Goal: Complete application form

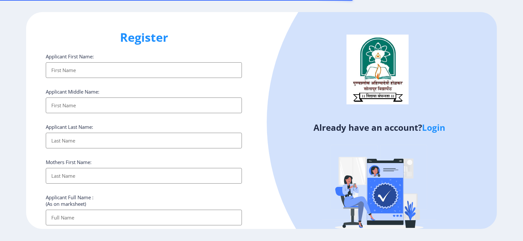
select select
click at [86, 69] on input "Applicant First Name:" at bounding box center [144, 70] width 196 height 16
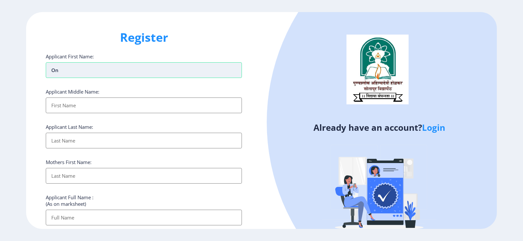
type input "O"
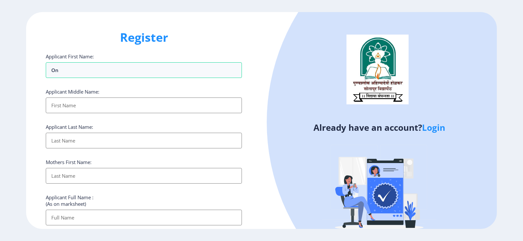
type input "O"
type input "[PERSON_NAME]"
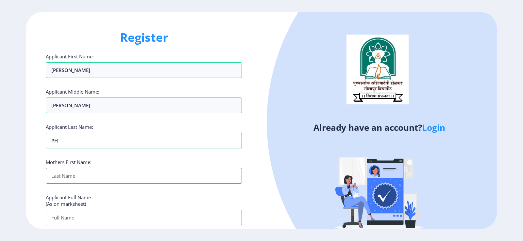
type input "P"
type input "FALFALE"
type input "SAVITA"
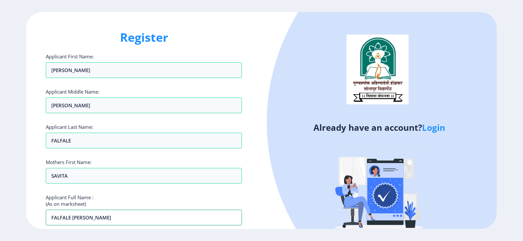
type input "FALFALE [PERSON_NAME]"
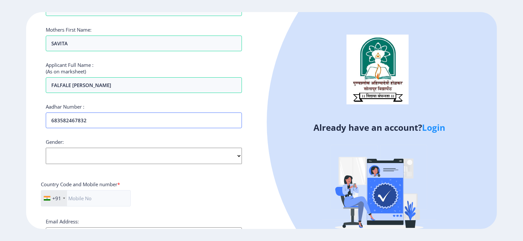
type input "683582467832"
click at [70, 153] on select "Select Gender [DEMOGRAPHIC_DATA] [DEMOGRAPHIC_DATA] Other" at bounding box center [144, 156] width 196 height 16
select select "[DEMOGRAPHIC_DATA]"
click at [46, 148] on select "Select Gender [DEMOGRAPHIC_DATA] [DEMOGRAPHIC_DATA] Other" at bounding box center [144, 156] width 196 height 16
click at [83, 201] on input "text" at bounding box center [86, 198] width 90 height 16
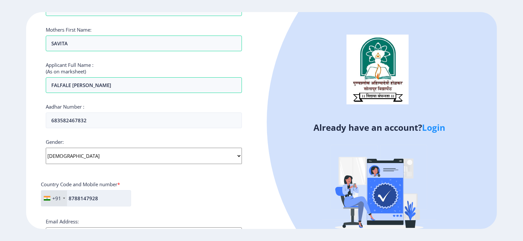
type input "8788147928"
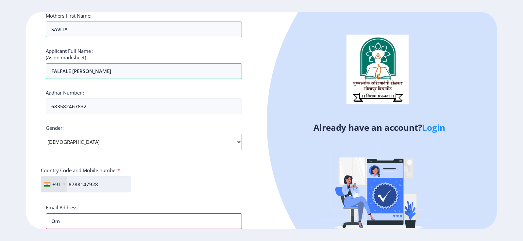
type input "O"
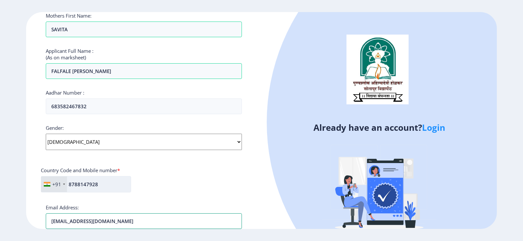
type input "[EMAIL_ADDRESS][DOMAIN_NAME]"
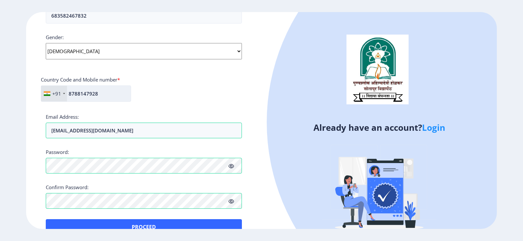
scroll to position [243, 0]
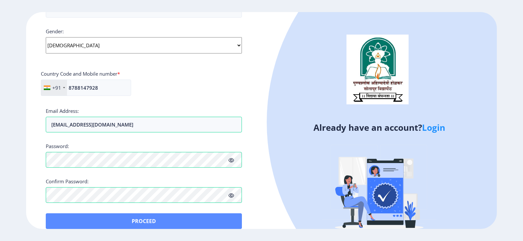
click at [105, 222] on button "Proceed" at bounding box center [144, 222] width 196 height 16
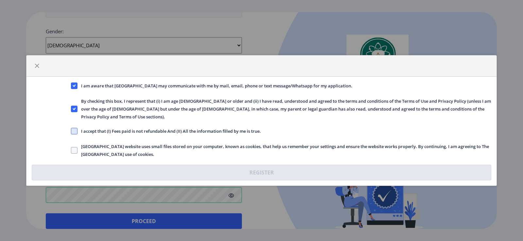
click at [74, 128] on span at bounding box center [74, 131] width 7 height 7
click at [71, 131] on input "I accept that (I) Fees paid is not refundable And (II) All the information fill…" at bounding box center [71, 131] width 0 height 0
checkbox input "true"
click at [75, 147] on span at bounding box center [74, 150] width 7 height 7
click at [71, 151] on input "[GEOGRAPHIC_DATA] website uses small files stored on your computer, known as co…" at bounding box center [71, 151] width 0 height 0
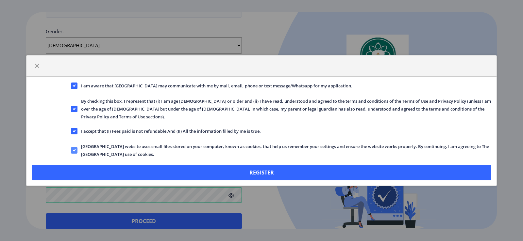
click at [73, 147] on icon at bounding box center [74, 150] width 3 height 7
click at [71, 151] on input "[GEOGRAPHIC_DATA] website uses small files stored on your computer, known as co…" at bounding box center [71, 151] width 0 height 0
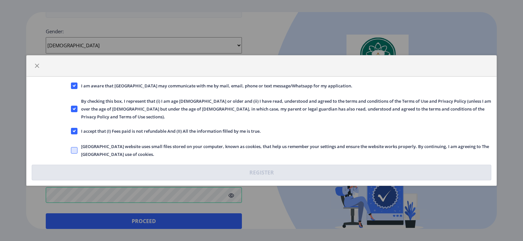
click at [73, 147] on span at bounding box center [74, 150] width 7 height 7
click at [71, 151] on input "[GEOGRAPHIC_DATA] website uses small files stored on your computer, known as co…" at bounding box center [71, 151] width 0 height 0
checkbox input "true"
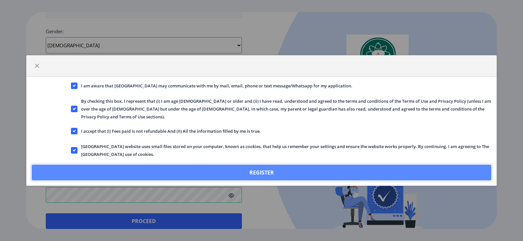
click at [258, 168] on button "Register" at bounding box center [261, 173] width 459 height 16
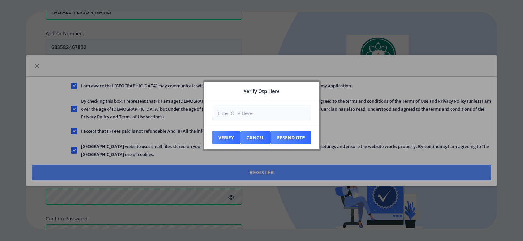
scroll to position [281, 0]
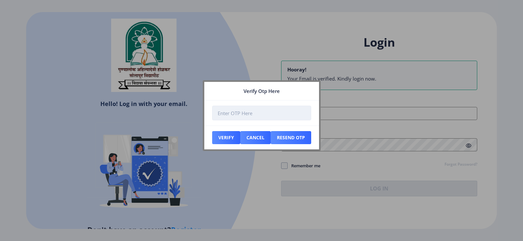
click at [274, 112] on input "number" at bounding box center [261, 113] width 99 height 15
type input "306140"
click at [228, 134] on button "Verify" at bounding box center [226, 137] width 28 height 13
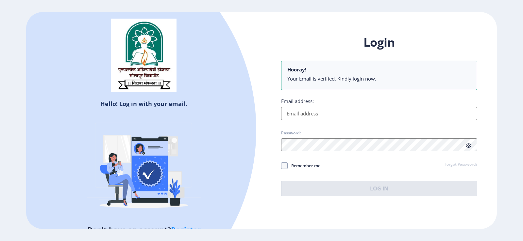
click at [305, 113] on input "Email address:" at bounding box center [379, 113] width 196 height 13
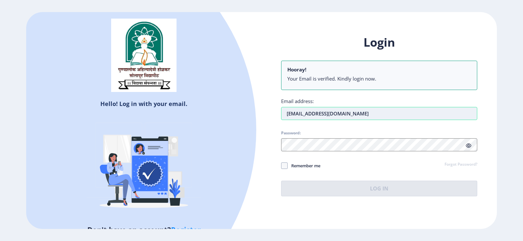
type input "[EMAIL_ADDRESS][DOMAIN_NAME]"
click at [277, 142] on div "Login Hooray! Your Email is verified. Kindly login now. Email address: [EMAIL_A…" at bounding box center [378, 121] width 235 height 192
click at [291, 114] on input "[EMAIL_ADDRESS][DOMAIN_NAME]" at bounding box center [379, 113] width 196 height 13
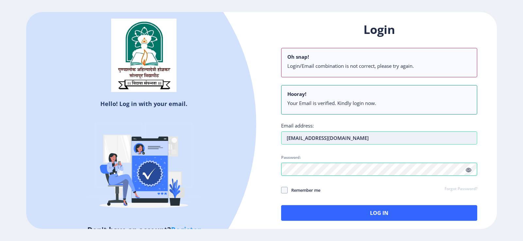
type input "[EMAIL_ADDRESS][DOMAIN_NAME]"
drag, startPoint x: 341, startPoint y: 224, endPoint x: 341, endPoint y: 218, distance: 6.5
click at [341, 224] on div "Login Oh snap! Login/Email combination is not correct, please try again. Hooray…" at bounding box center [378, 126] width 235 height 229
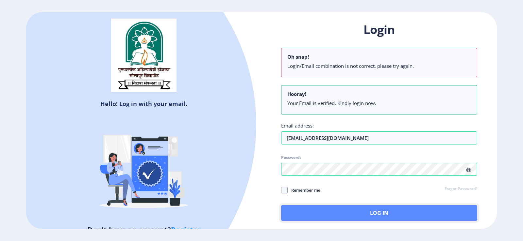
click at [341, 218] on button "Log In" at bounding box center [379, 213] width 196 height 16
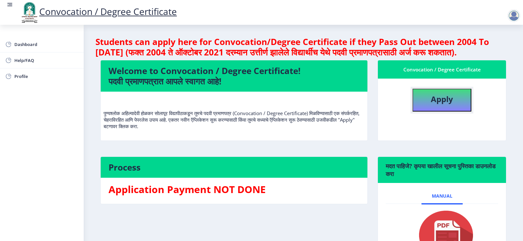
click at [431, 112] on button "Apply" at bounding box center [441, 100] width 59 height 23
select select
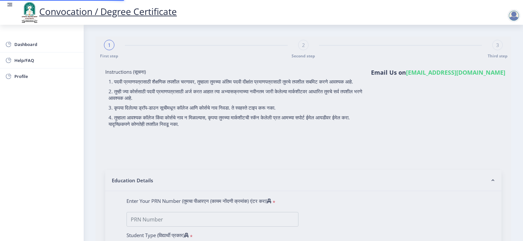
type input "FALFALE [PERSON_NAME]"
type input "SAVITA"
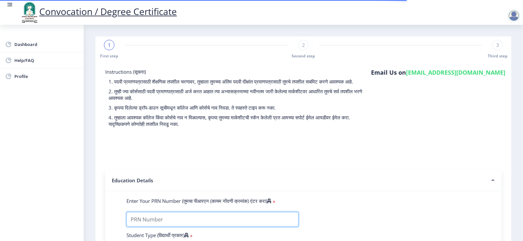
click at [231, 227] on input "Enter Your PRN Number (तुमचा पीआरएन (कायम नोंदणी क्रमांक) एंटर करा)" at bounding box center [212, 219] width 172 height 15
type input "2014032500000955"
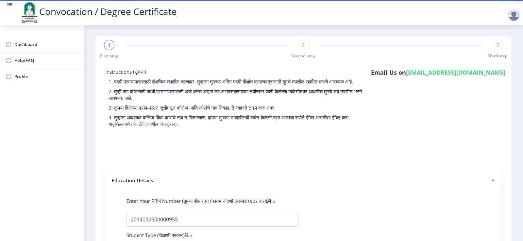
scroll to position [140, 0]
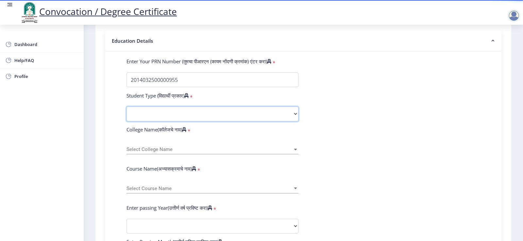
click at [213, 122] on select "Select Student Type Regular External" at bounding box center [212, 114] width 172 height 15
select select "Regular"
click at [126, 113] on select "Select Student Type Regular External" at bounding box center [212, 114] width 172 height 15
click at [181, 153] on span "Select College Name" at bounding box center [209, 150] width 166 height 6
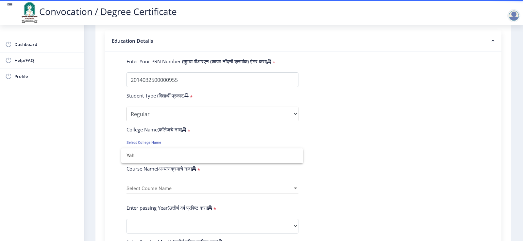
scroll to position [0, 0]
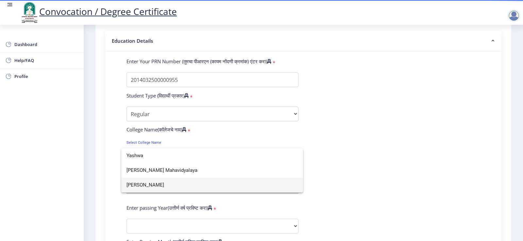
type input "Yashwa"
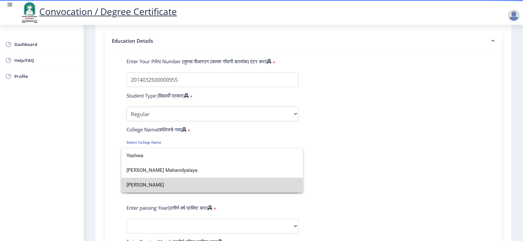
click at [164, 188] on span "[PERSON_NAME]" at bounding box center [211, 185] width 171 height 15
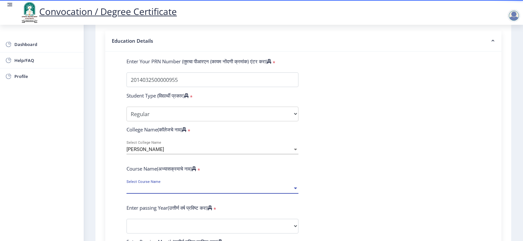
click at [160, 192] on span "Select Course Name" at bounding box center [209, 189] width 166 height 6
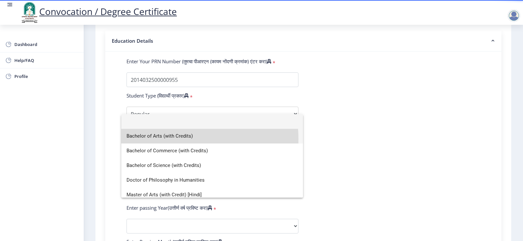
click at [165, 139] on span "Bachelor of Arts (with Credits)" at bounding box center [211, 136] width 171 height 15
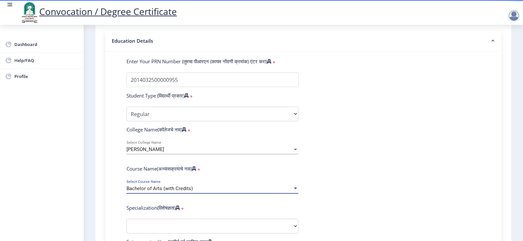
click at [167, 192] on span "Bachelor of Arts (with Credits)" at bounding box center [159, 189] width 66 height 6
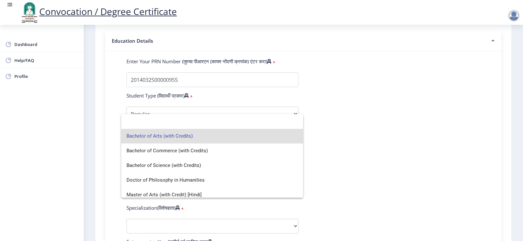
click at [173, 139] on span "Bachelor of Arts (with Credits)" at bounding box center [211, 136] width 171 height 15
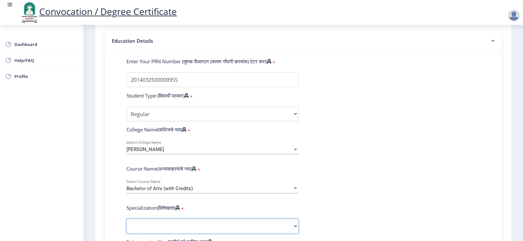
click at [168, 227] on select "Specialization English Geography Hindi Marathi Music Sanskrit Urdu Ancient Indi…" at bounding box center [212, 226] width 172 height 15
select select "Geography"
click at [126, 225] on select "Specialization English Geography Hindi Marathi Music Sanskrit Urdu Ancient Indi…" at bounding box center [212, 226] width 172 height 15
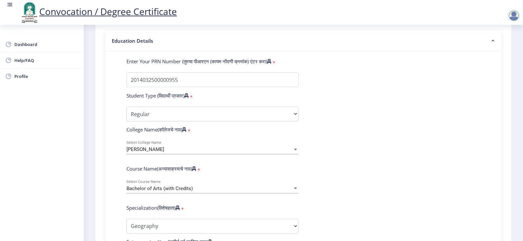
click at [515, 158] on nb-layout-column "1 First step 2 Second step 3 Third step Instructions (सूचना) 1. पदवी प्रमाणपत्र…" at bounding box center [303, 193] width 439 height 617
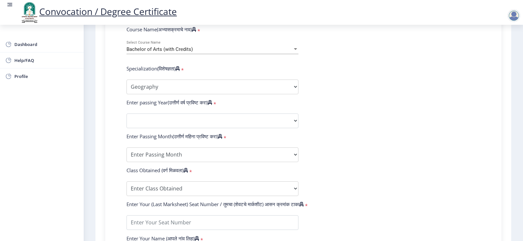
scroll to position [284, 0]
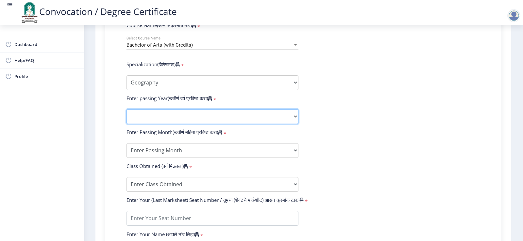
click at [219, 123] on select "2025 2024 2023 2022 2021 2020 2019 2018 2017 2016 2015 2014 2013 2012 2011 2010…" at bounding box center [212, 116] width 172 height 15
click at [218, 123] on select "2025 2024 2023 2022 2021 2020 2019 2018 2017 2016 2015 2014 2013 2012 2011 2010…" at bounding box center [212, 116] width 172 height 15
select select "2020"
click at [126, 116] on select "2025 2024 2023 2022 2021 2020 2019 2018 2017 2016 2015 2014 2013 2012 2011 2010…" at bounding box center [212, 116] width 172 height 15
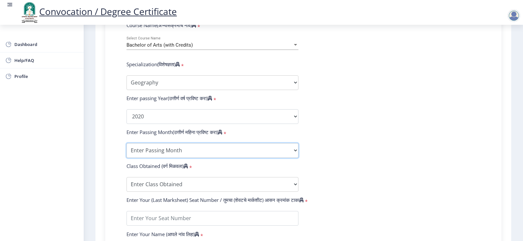
click at [208, 158] on select "Enter Passing Month March April May October November December" at bounding box center [212, 150] width 172 height 15
select select "November"
click at [126, 150] on select "Enter Passing Month March April May October November December" at bounding box center [212, 150] width 172 height 15
click at [165, 192] on select "Enter Class Obtained FIRST CLASS WITH DISTINCTION FIRST CLASS HIGHER SECOND CLA…" at bounding box center [212, 184] width 172 height 15
click at [126, 184] on select "Enter Class Obtained FIRST CLASS WITH DISTINCTION FIRST CLASS HIGHER SECOND CLA…" at bounding box center [212, 184] width 172 height 15
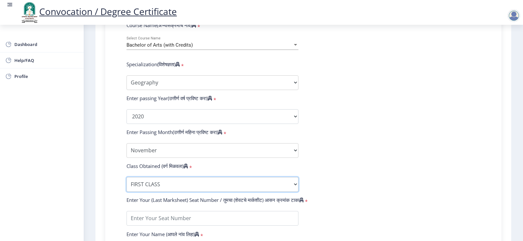
click at [193, 192] on select "Enter Class Obtained FIRST CLASS WITH DISTINCTION FIRST CLASS HIGHER SECOND CLA…" at bounding box center [212, 184] width 172 height 15
select select "Grade A"
click at [126, 184] on select "Enter Class Obtained FIRST CLASS WITH DISTINCTION FIRST CLASS HIGHER SECOND CLA…" at bounding box center [212, 184] width 172 height 15
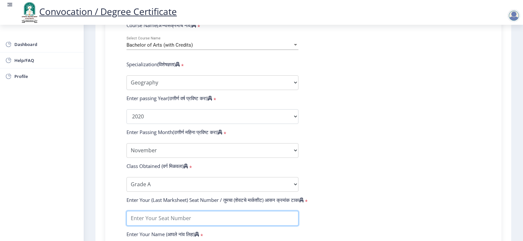
click at [238, 225] on input "textarea" at bounding box center [212, 218] width 172 height 15
type input "400095"
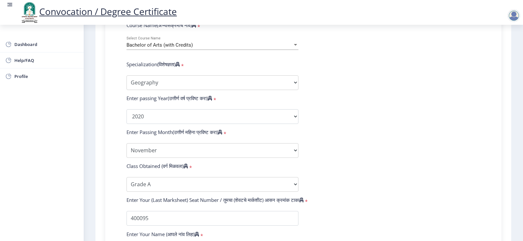
scroll to position [422, 0]
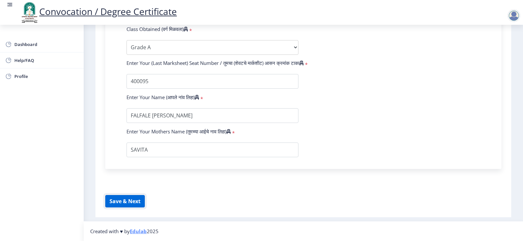
click at [129, 208] on button "Save & Next" at bounding box center [125, 201] width 40 height 12
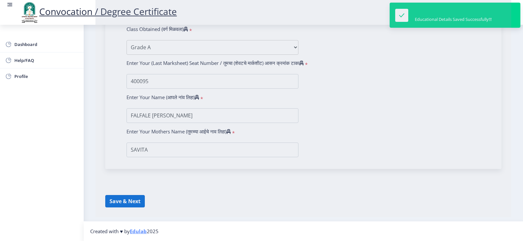
select select
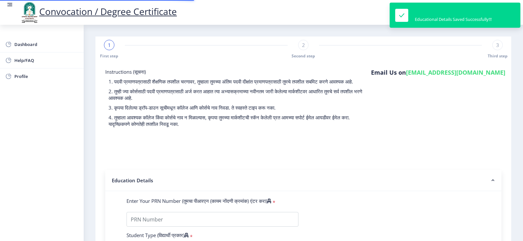
type input "2014032500000955"
select select "Regular"
select select "2020"
select select "November"
select select "Grade A"
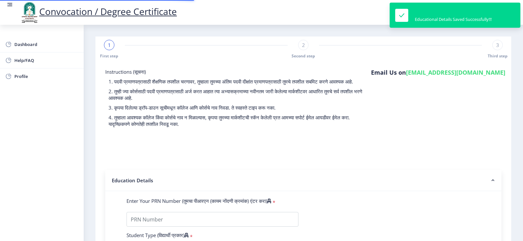
type input "400095"
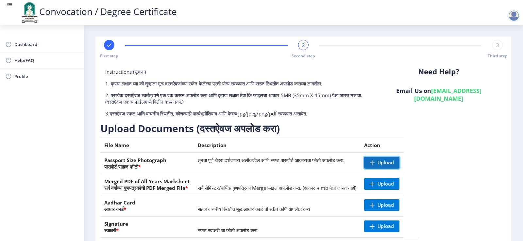
click at [399, 167] on span "Upload" at bounding box center [381, 163] width 35 height 12
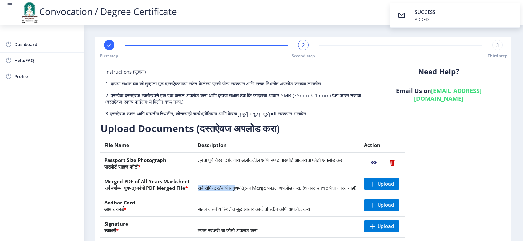
drag, startPoint x: 204, startPoint y: 190, endPoint x: 245, endPoint y: 189, distance: 41.5
click at [245, 189] on span "सर्व सेमिस्टर/वार्षिक गुणपत्रिका Merge फाइल अपलोड करा. (आकार ५ mb पेक्षा जास्त …" at bounding box center [277, 188] width 158 height 7
click at [261, 189] on span "सर्व सेमिस्टर/वार्षिक गुणपत्रिका Merge फाइल अपलोड करा. (आकार ५ mb पेक्षा जास्त …" at bounding box center [277, 188] width 158 height 7
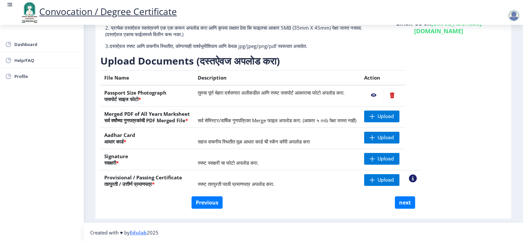
scroll to position [69, 0]
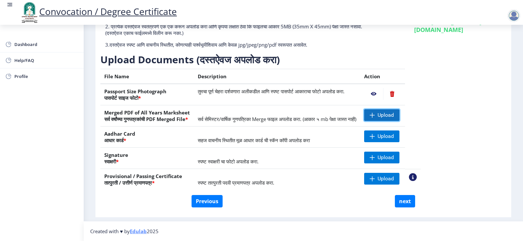
click at [394, 115] on span "Upload" at bounding box center [385, 115] width 16 height 7
click at [389, 134] on span "Upload" at bounding box center [381, 137] width 35 height 12
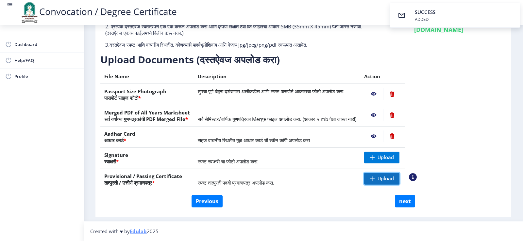
click at [394, 180] on span "Upload" at bounding box center [385, 179] width 16 height 7
click at [399, 181] on span "Upload" at bounding box center [381, 179] width 35 height 12
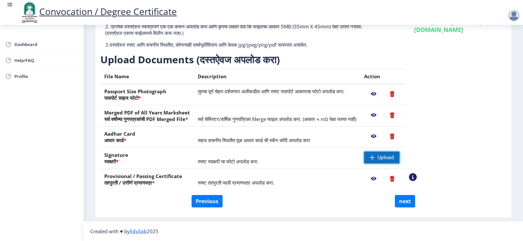
click at [390, 155] on span "Upload" at bounding box center [381, 158] width 35 height 12
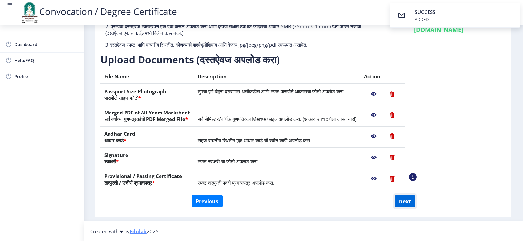
click at [396, 206] on button "next" at bounding box center [405, 201] width 20 height 12
select select
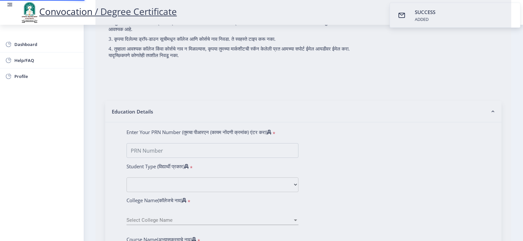
scroll to position [0, 0]
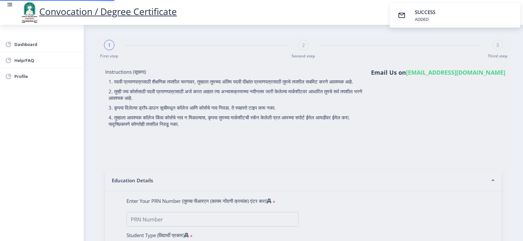
select select
type input "FALFALE [PERSON_NAME]"
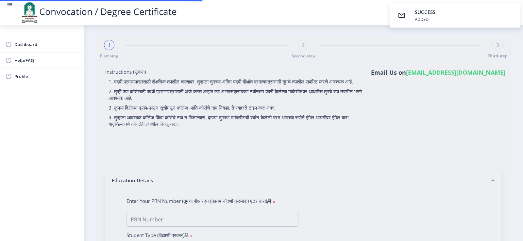
type input "SAVITA"
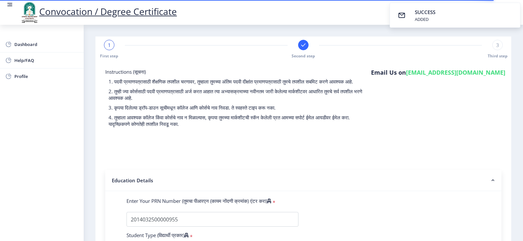
select select
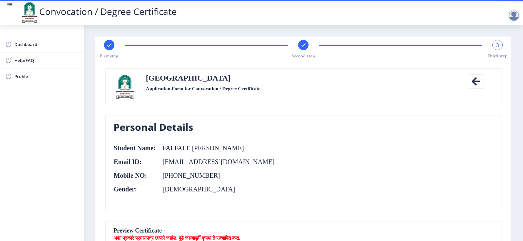
click at [398, 200] on nb-card-body "Student Name: [PERSON_NAME] [PERSON_NAME] Email ID: [EMAIL_ADDRESS][DOMAIN_NAME…" at bounding box center [303, 175] width 395 height 72
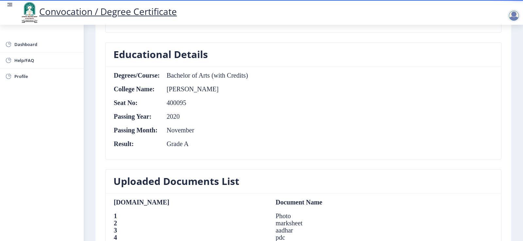
scroll to position [274, 0]
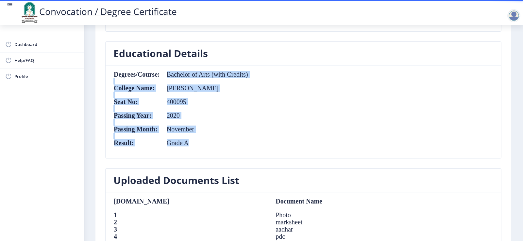
drag, startPoint x: 185, startPoint y: 80, endPoint x: 222, endPoint y: 141, distance: 71.5
click at [218, 142] on table "Degrees/Course: Bachelor of Arts (with Credits) College Name: [PERSON_NAME] Sea…" at bounding box center [180, 112] width 135 height 82
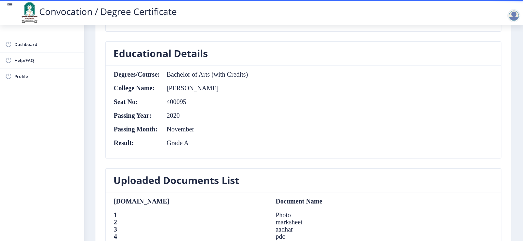
drag, startPoint x: 378, startPoint y: 98, endPoint x: 256, endPoint y: 97, distance: 122.5
click at [378, 98] on nb-card-body "Degrees/Course: Bachelor of Arts (with Credits) College Name: [PERSON_NAME] Sea…" at bounding box center [303, 112] width 395 height 93
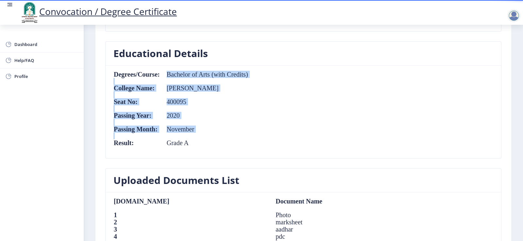
drag, startPoint x: 168, startPoint y: 75, endPoint x: 222, endPoint y: 149, distance: 91.9
click at [222, 149] on table "Degrees/Course: Bachelor of Arts (with Credits) College Name: [PERSON_NAME] Sea…" at bounding box center [180, 112] width 135 height 82
click at [215, 103] on td "400095" at bounding box center [204, 101] width 88 height 7
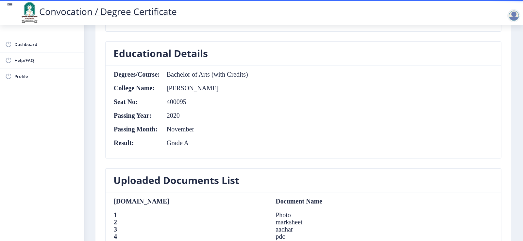
click at [419, 153] on nb-card-body "Degrees/Course: Bachelor of Arts (with Credits) College Name: [PERSON_NAME] Sea…" at bounding box center [303, 112] width 395 height 93
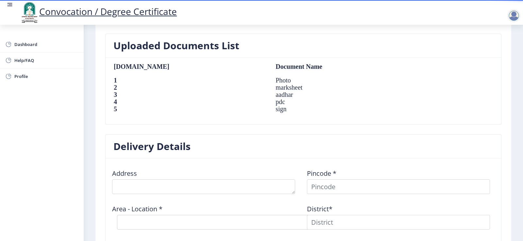
scroll to position [392, 0]
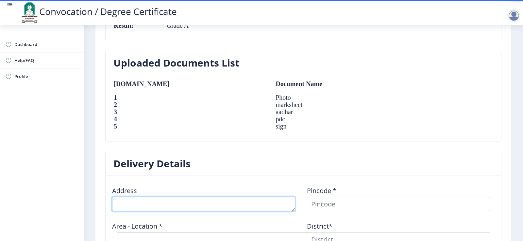
click at [214, 203] on textarea at bounding box center [203, 204] width 183 height 15
type textarea "A"
type textarea "MIDC Karmala"
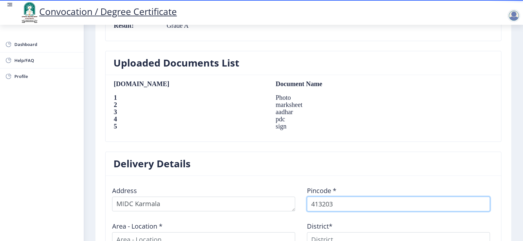
type input "413203"
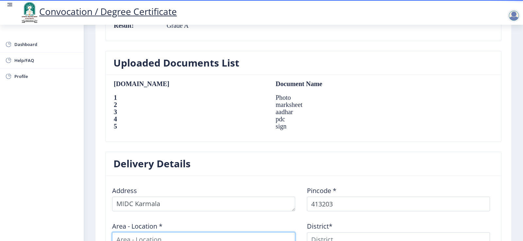
scroll to position [398, 0]
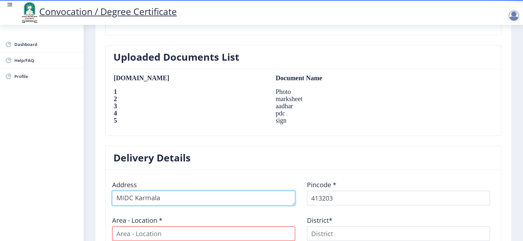
drag, startPoint x: 214, startPoint y: 198, endPoint x: 89, endPoint y: 202, distance: 125.5
type textarea "AP. [GEOGRAPHIC_DATA]. Tal.Karmala"
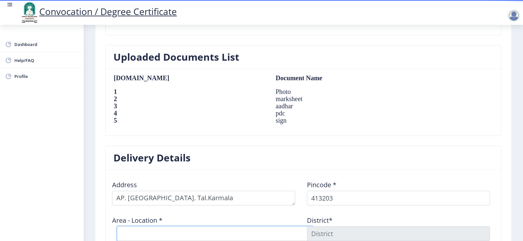
select select "14: Object"
type input "SOLAPUR"
type input "[GEOGRAPHIC_DATA]"
select select "9: Object"
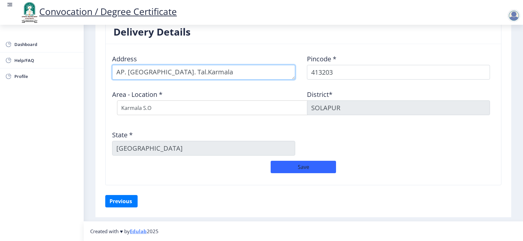
click at [128, 72] on textarea at bounding box center [203, 72] width 183 height 15
click at [114, 73] on textarea at bounding box center [203, 72] width 183 height 15
type textarea "MIDC, AP. [GEOGRAPHIC_DATA]. Tal.Karmala"
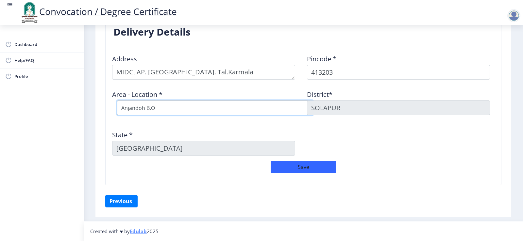
click at [240, 112] on select "Select Area Location [GEOGRAPHIC_DATA] [PERSON_NAME] B.O Borgaon (Kml) B.O Devl…" at bounding box center [215, 108] width 196 height 15
select select "33: Object"
click at [117, 101] on select "Select Area Location [GEOGRAPHIC_DATA] [PERSON_NAME] B.O Borgaon (Kml) B.O Devl…" at bounding box center [215, 108] width 196 height 15
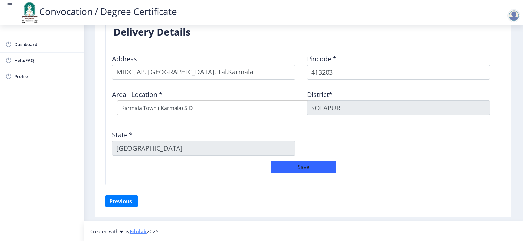
drag, startPoint x: 371, startPoint y: 125, endPoint x: 334, endPoint y: 156, distance: 48.4
click at [369, 126] on div "Address Pincode * 413203 Area - Location * Select Area Location [GEOGRAPHIC_DAT…" at bounding box center [302, 105] width 389 height 112
click at [306, 170] on button "Save" at bounding box center [302, 167] width 65 height 12
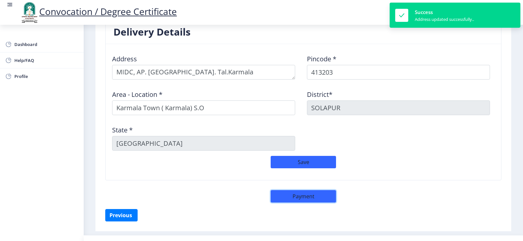
click at [299, 200] on button "Payment" at bounding box center [302, 196] width 65 height 12
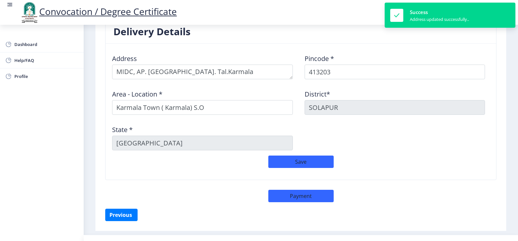
select select "sealed"
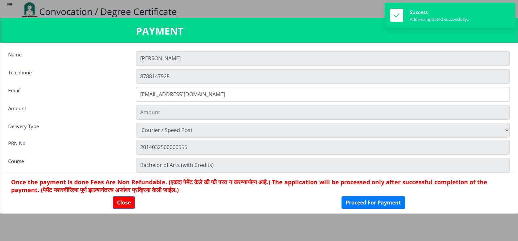
type input "1885"
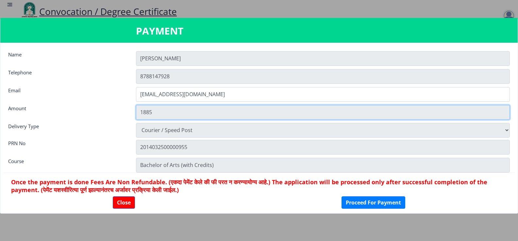
drag, startPoint x: 165, startPoint y: 113, endPoint x: 134, endPoint y: 116, distance: 31.4
click at [134, 116] on div "1885" at bounding box center [322, 112] width 383 height 15
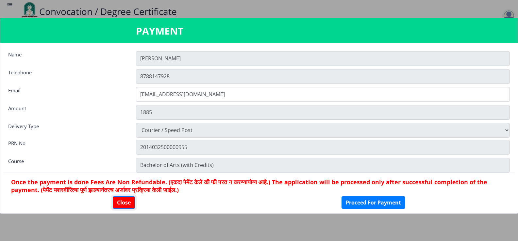
drag, startPoint x: 133, startPoint y: 206, endPoint x: 165, endPoint y: 203, distance: 32.8
click at [164, 203] on div "Close Proceed For Payment" at bounding box center [259, 203] width 496 height 12
click at [129, 201] on button "Close" at bounding box center [124, 203] width 22 height 12
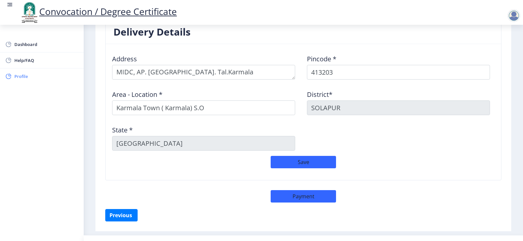
click at [22, 74] on span "Profile" at bounding box center [46, 77] width 64 height 8
select select
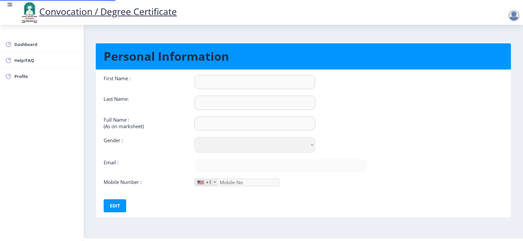
type input "[PERSON_NAME]"
type input "FALFALE"
type input "FALFALE [PERSON_NAME]"
select select "[DEMOGRAPHIC_DATA]"
type input "[EMAIL_ADDRESS][DOMAIN_NAME]"
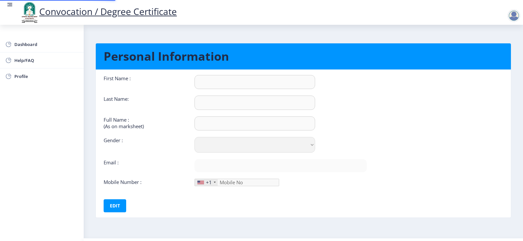
type input "8788147928"
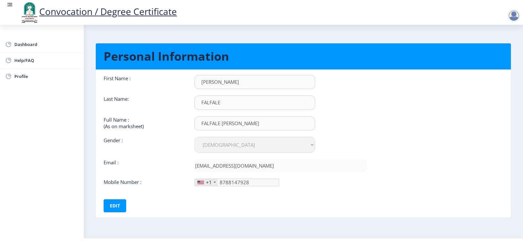
click at [205, 182] on div "+1" at bounding box center [206, 182] width 23 height 7
click at [114, 206] on button "Edit" at bounding box center [115, 206] width 23 height 13
click at [211, 183] on div "+1" at bounding box center [209, 182] width 6 height 7
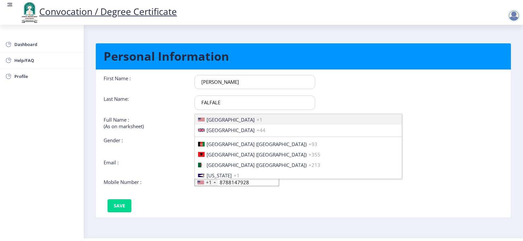
click at [215, 183] on div at bounding box center [215, 182] width 2 height 1
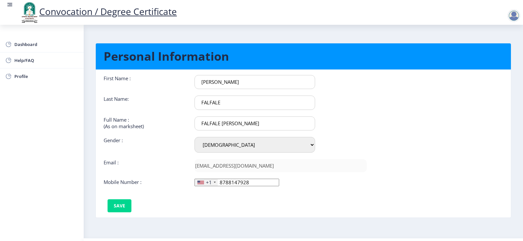
click at [215, 183] on div at bounding box center [215, 182] width 2 height 1
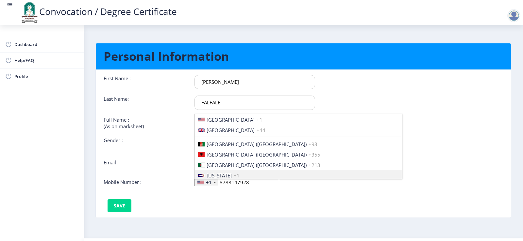
scroll to position [1000, 0]
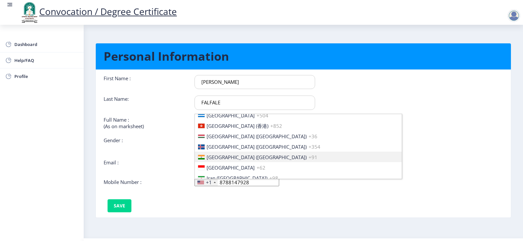
click at [202, 155] on div at bounding box center [201, 157] width 7 height 5
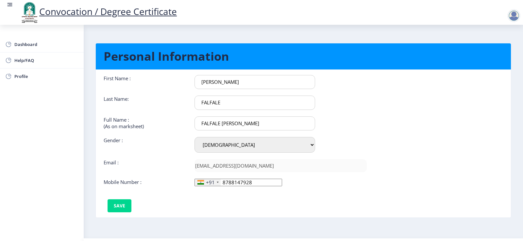
click at [303, 198] on div "First Name : [PERSON_NAME] Last Name: FALFALE Full Name : (As on marksheet) FAL…" at bounding box center [235, 144] width 273 height 138
click at [113, 205] on button "Save" at bounding box center [119, 206] width 24 height 13
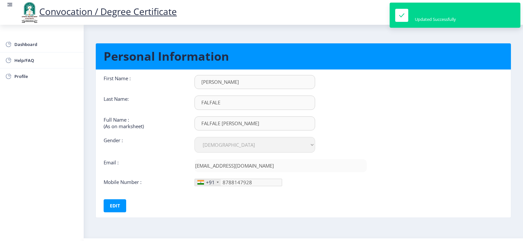
click at [388, 154] on nb-card-body "First Name : [PERSON_NAME] Last Name: FALFALE Full Name : (As on marksheet) FAL…" at bounding box center [303, 144] width 425 height 148
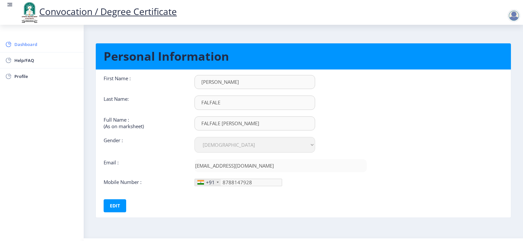
click at [26, 48] on link "Dashboard" at bounding box center [42, 45] width 84 height 16
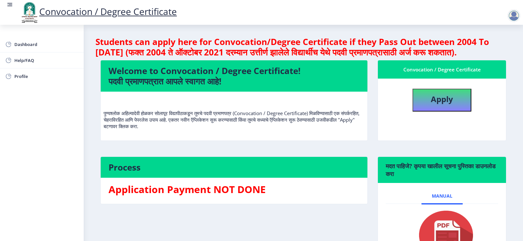
click at [510, 17] on div at bounding box center [513, 15] width 13 height 13
click at [501, 53] on span "Log out" at bounding box center [497, 51] width 42 height 8
